Goal: Transaction & Acquisition: Purchase product/service

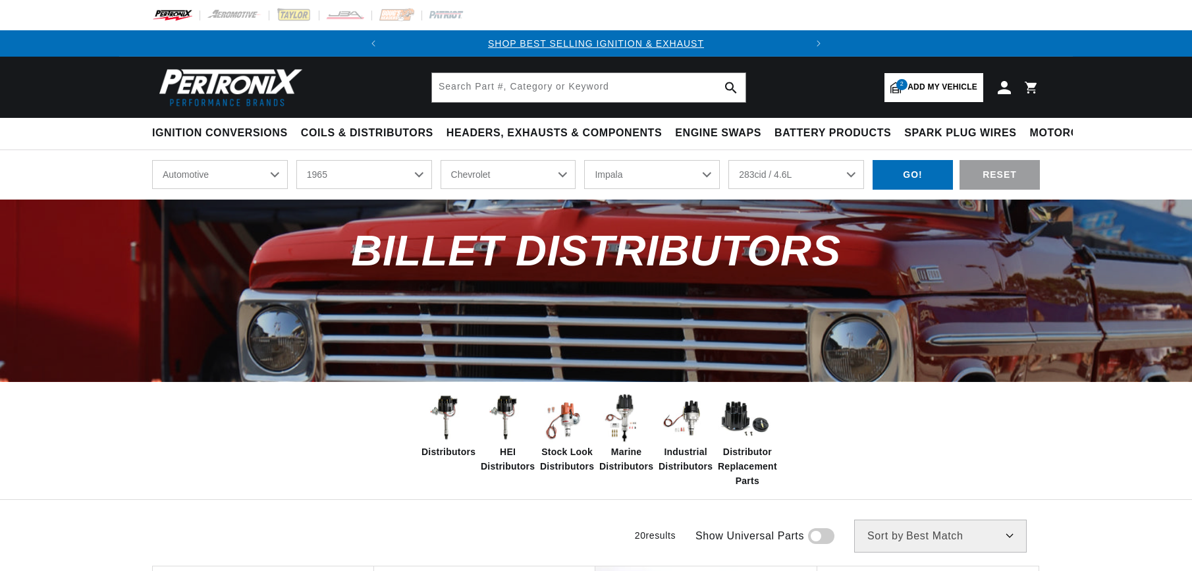
select select "1965"
select select "Chevrolet"
select select "Impala"
select select "283cid-4.6L"
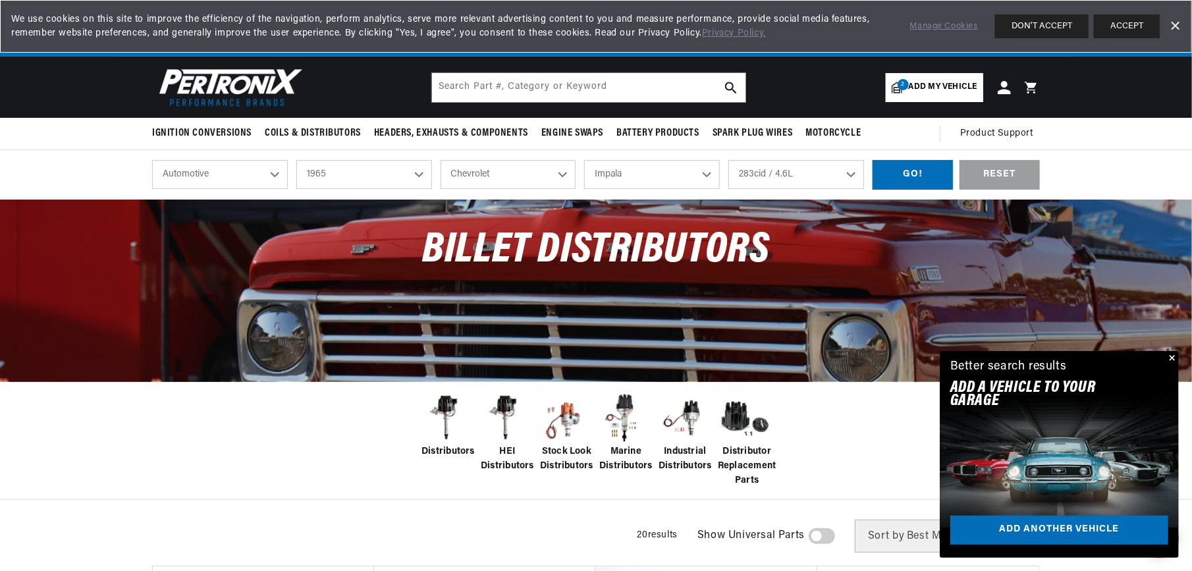
click at [707, 168] on select "Bel Air Biscayne C10 Pickup C20 Pickup C30 Pickup C50 C60 C80 Chevelle Chevy II…" at bounding box center [652, 174] width 136 height 29
click at [584, 160] on select "Bel Air Biscayne C10 Pickup C20 Pickup C30 Pickup C50 C60 C80 Chevelle Chevy II…" at bounding box center [652, 174] width 136 height 29
select select "Corvair"
click at [916, 169] on div "GO!" at bounding box center [912, 175] width 80 height 30
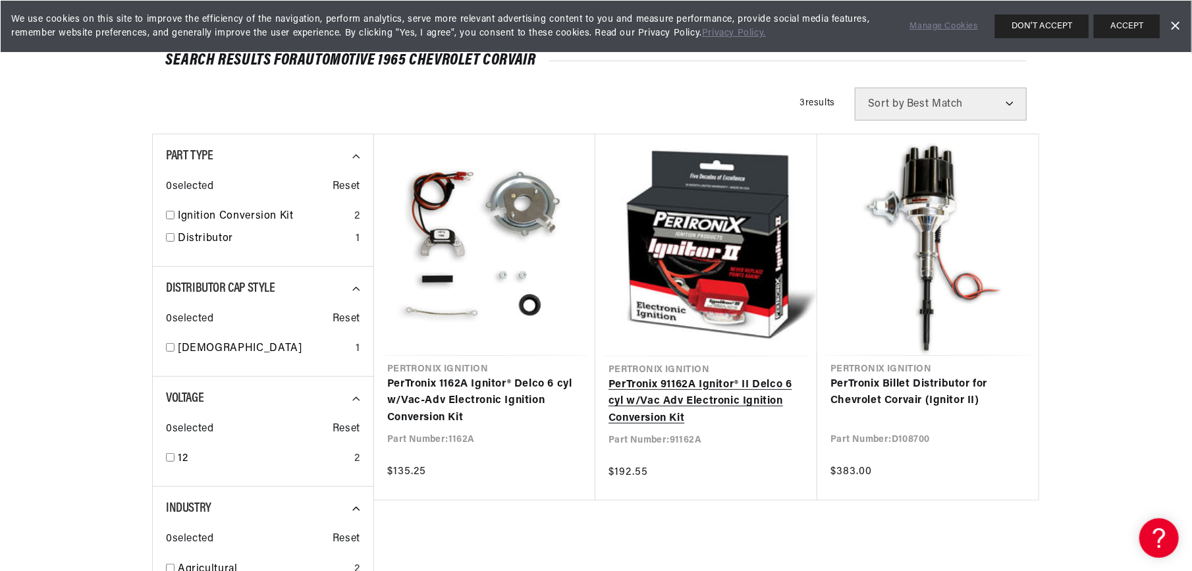
scroll to position [132, 0]
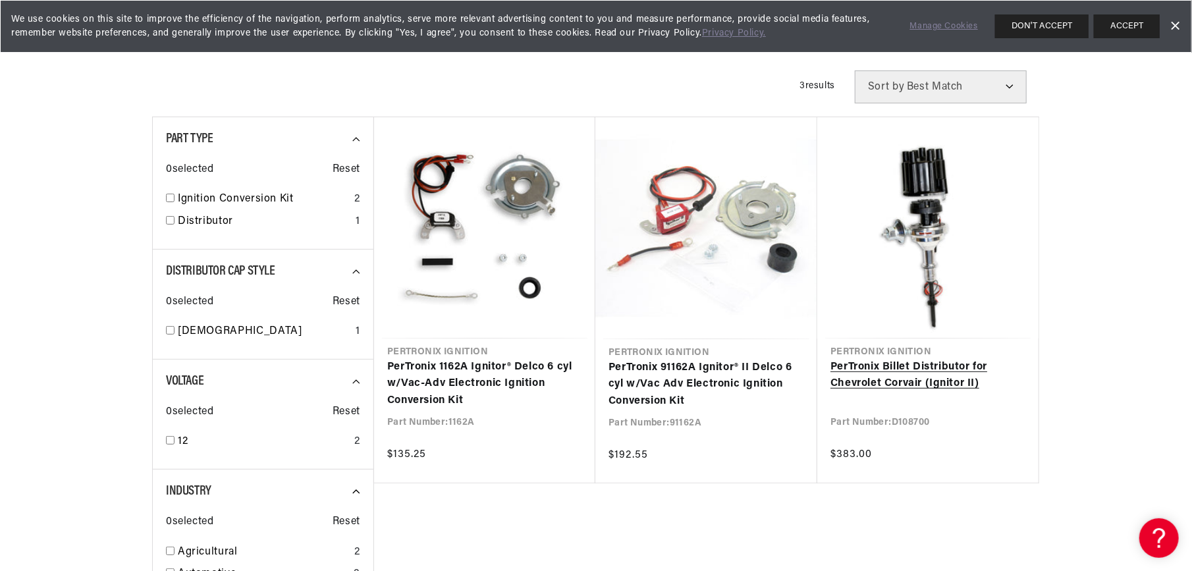
click at [907, 365] on link "PerTronix Billet Distributor for Chevrolet Corvair (Ignitor II)" at bounding box center [927, 376] width 195 height 34
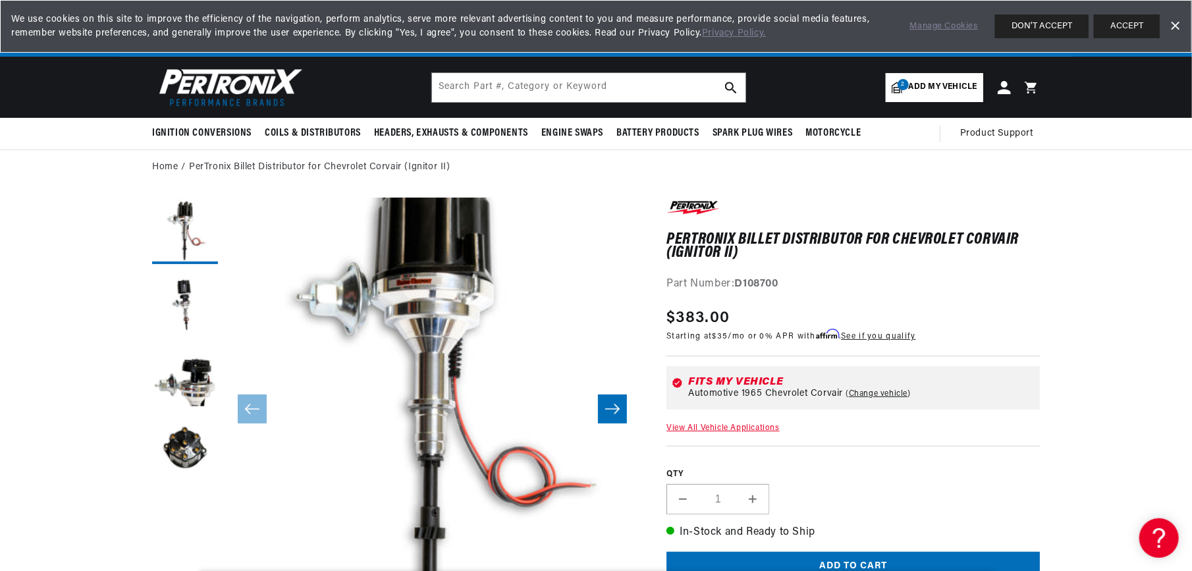
scroll to position [41, 0]
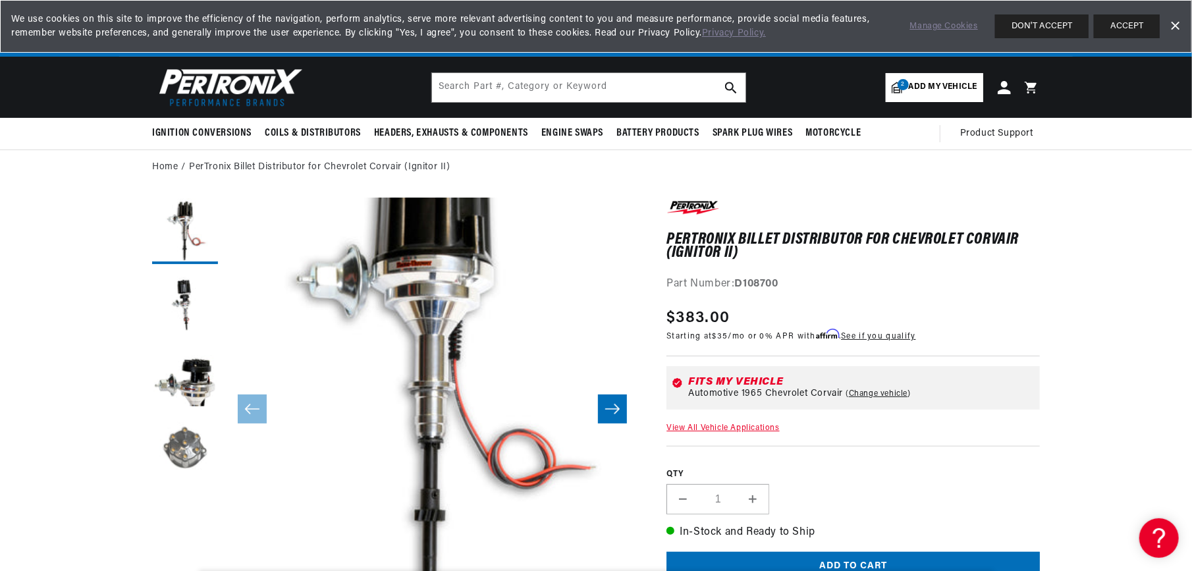
click at [192, 446] on button "Load image 4 in gallery view" at bounding box center [185, 448] width 66 height 66
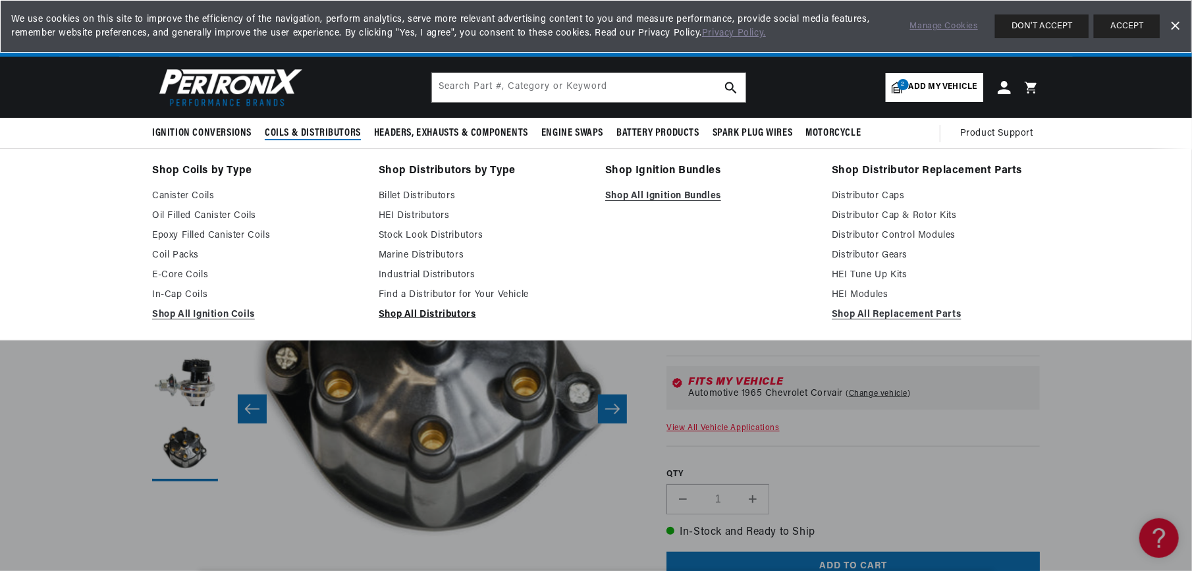
scroll to position [0, 0]
click at [867, 194] on link "Distributor Caps" at bounding box center [936, 196] width 208 height 16
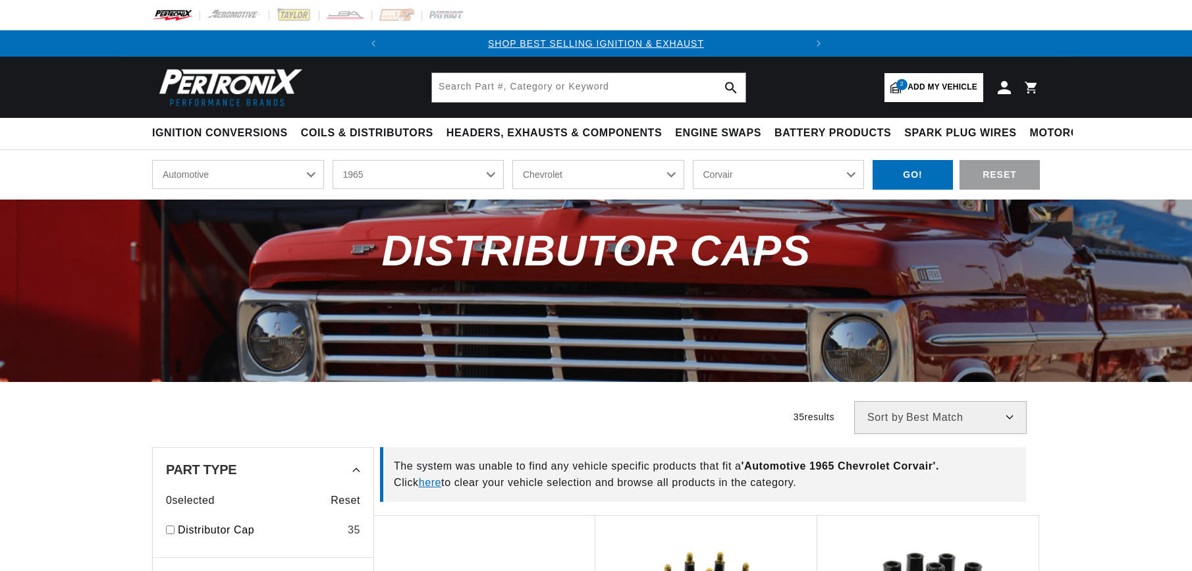
select select "1965"
select select "Chevrolet"
select select "Corvair"
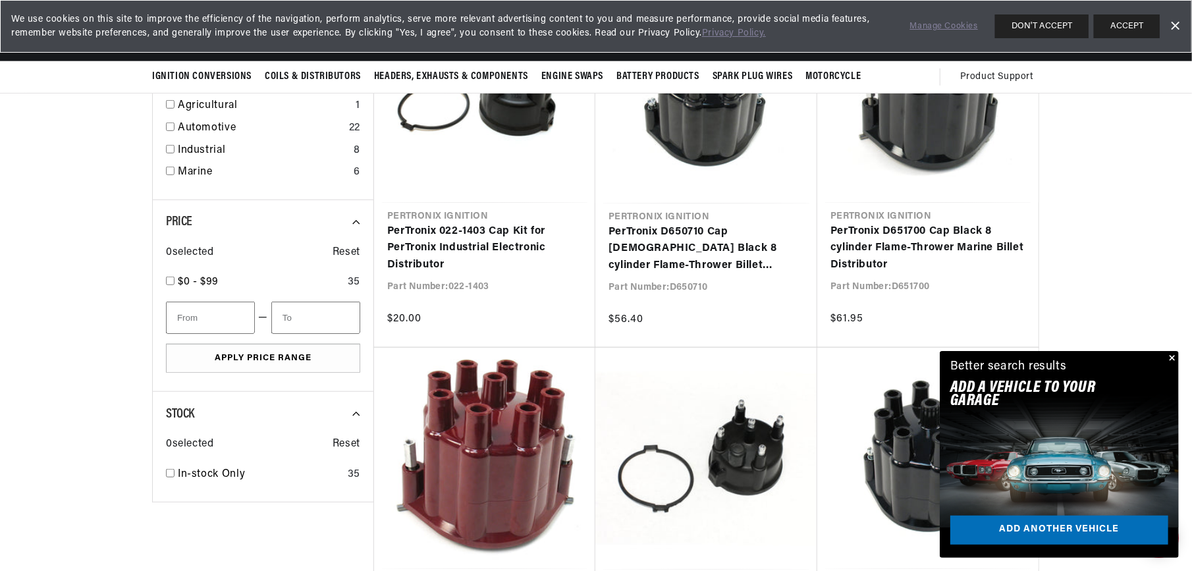
scroll to position [527, 0]
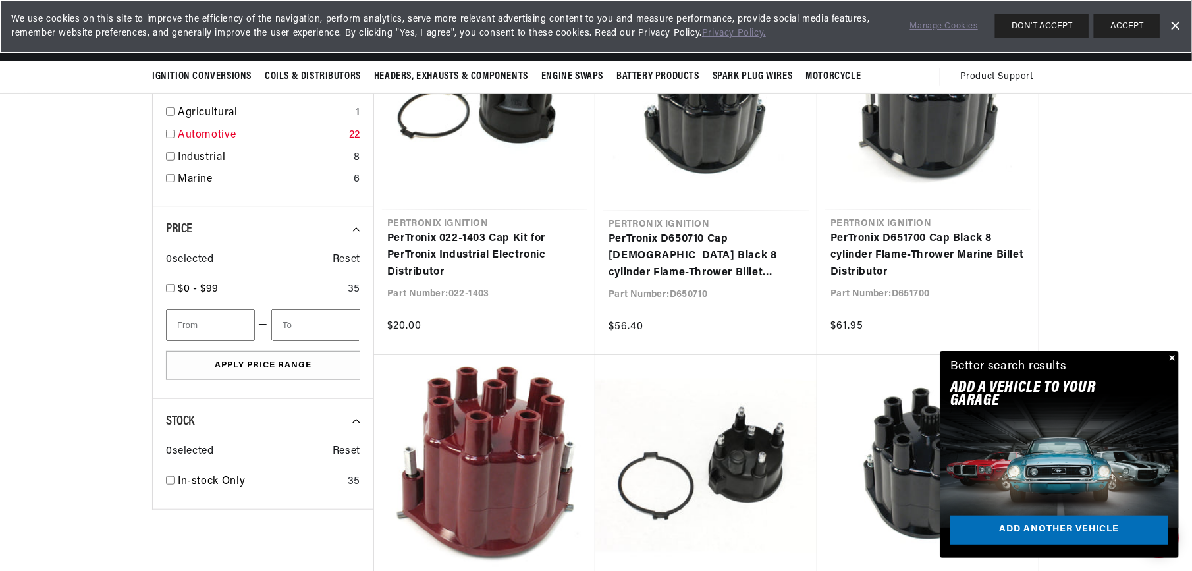
click at [169, 133] on input "checkbox" at bounding box center [170, 134] width 9 height 9
checkbox input "true"
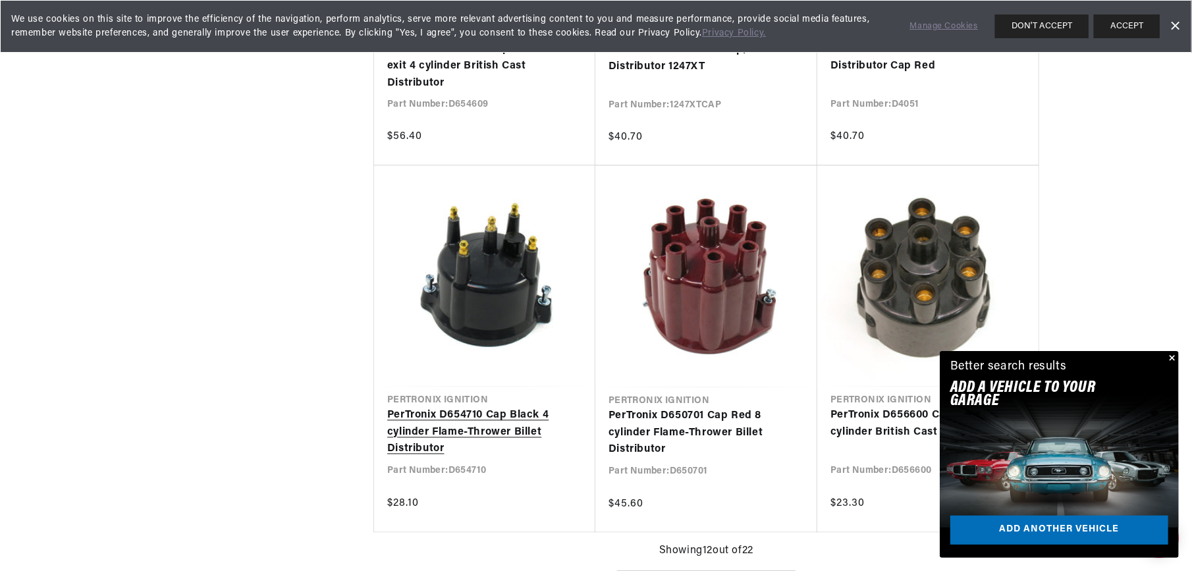
scroll to position [0, 31]
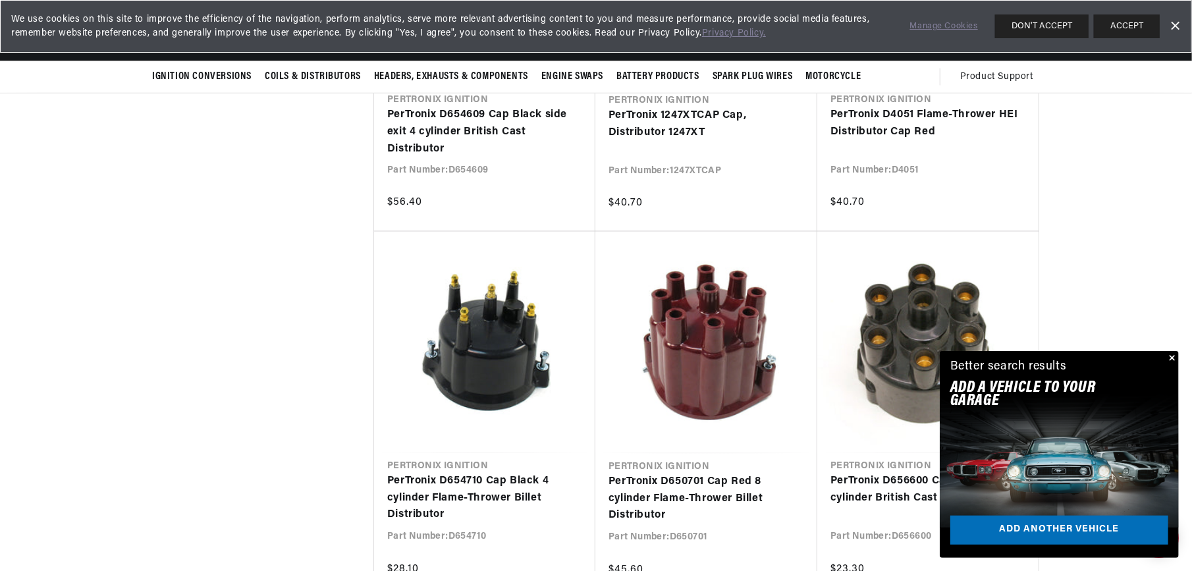
scroll to position [0, 399]
